Goal: Task Accomplishment & Management: Use online tool/utility

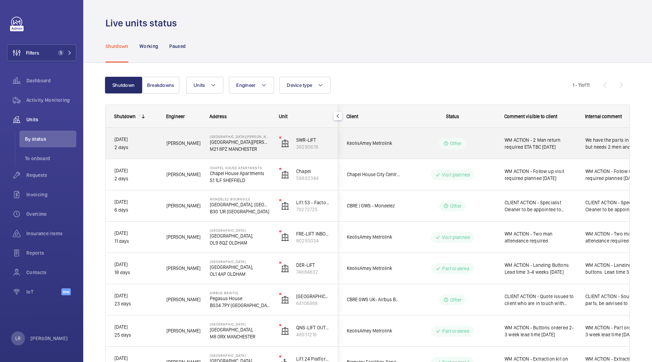
scroll to position [76, 0]
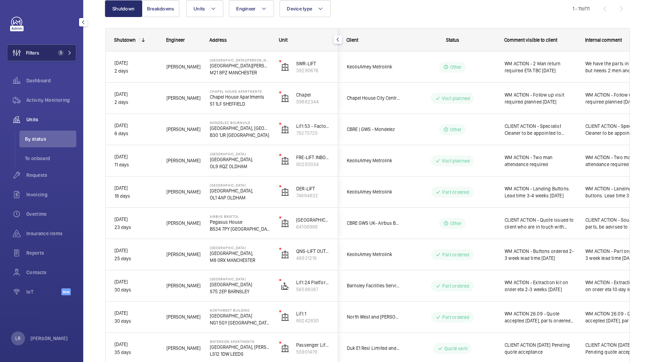
click at [56, 53] on span "1" at bounding box center [59, 53] width 8 height 6
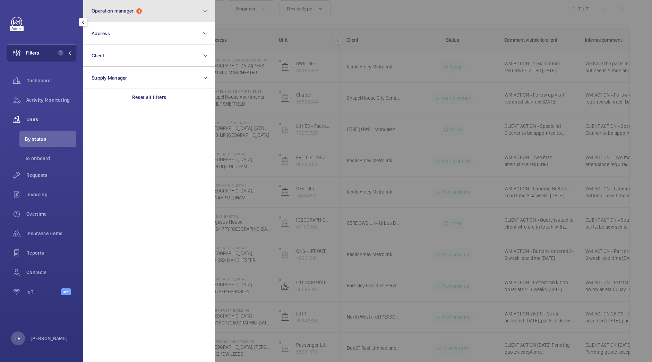
click at [130, 12] on span "Operation manager" at bounding box center [113, 11] width 42 height 6
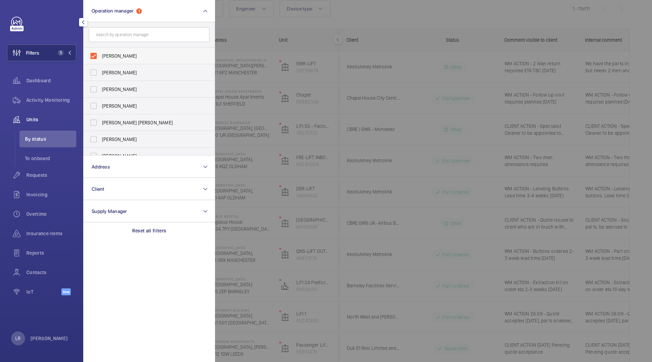
click at [129, 51] on label "[PERSON_NAME]" at bounding box center [144, 56] width 121 height 17
click at [101, 51] on input "[PERSON_NAME]" at bounding box center [94, 56] width 14 height 14
checkbox input "false"
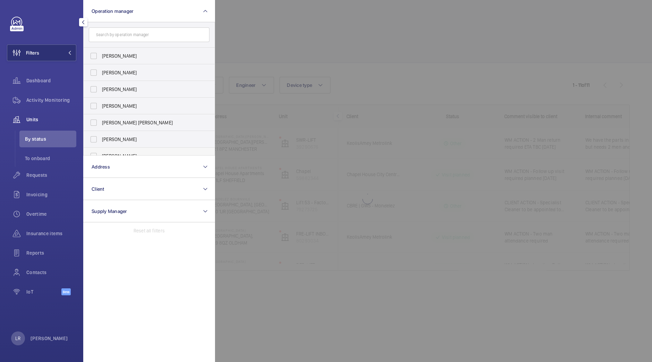
click at [137, 153] on span "[PERSON_NAME]" at bounding box center [149, 155] width 95 height 7
click at [101, 153] on input "[PERSON_NAME]" at bounding box center [94, 156] width 14 height 14
checkbox input "true"
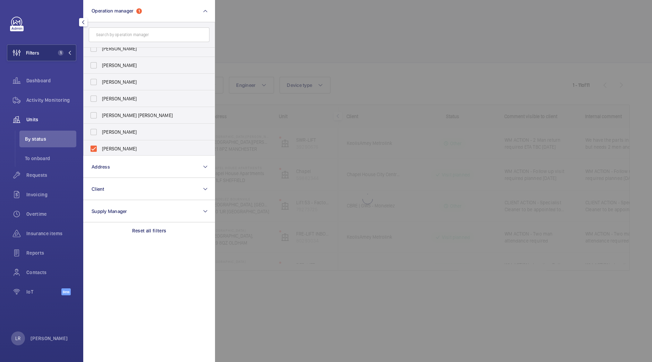
click at [278, 49] on div at bounding box center [541, 181] width 652 height 362
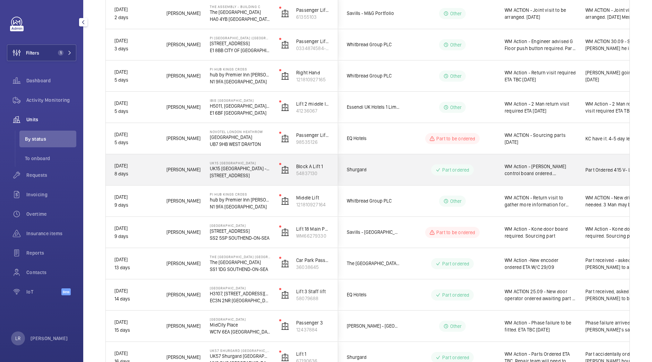
scroll to position [161, 0]
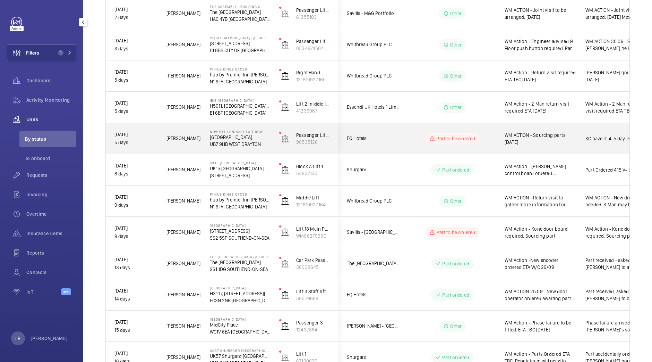
click at [409, 127] on div "Part to be ordered" at bounding box center [448, 138] width 95 height 25
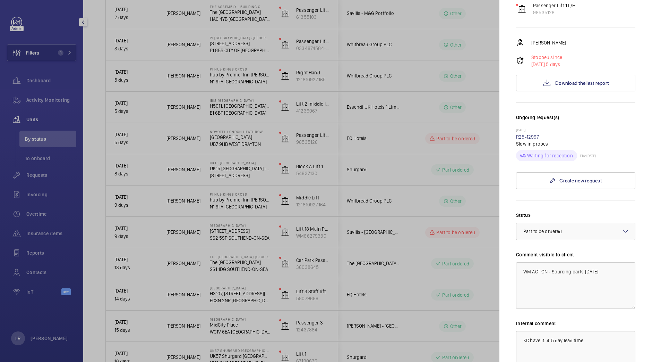
scroll to position [104, 0]
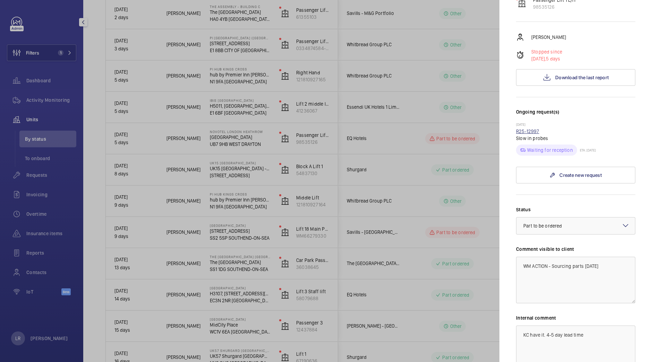
click at [536, 131] on link "R25-12997" at bounding box center [527, 131] width 23 height 6
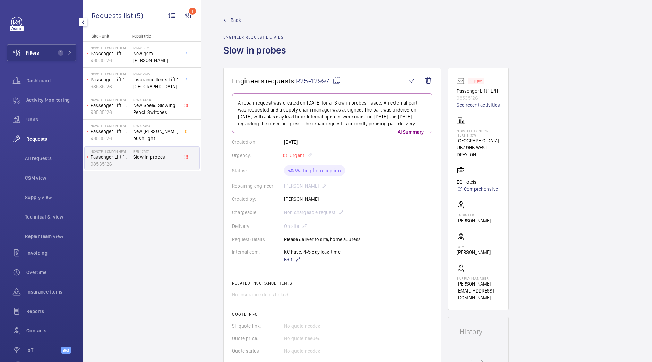
click at [337, 81] on mat-icon at bounding box center [337, 80] width 8 height 8
drag, startPoint x: 483, startPoint y: 133, endPoint x: 469, endPoint y: 131, distance: 14.3
click at [469, 131] on p "NOVOTEL LONDON HEATHROW" at bounding box center [478, 133] width 43 height 8
click at [483, 138] on p "[GEOGRAPHIC_DATA]" at bounding box center [478, 140] width 43 height 7
drag, startPoint x: 476, startPoint y: 134, endPoint x: 450, endPoint y: 132, distance: 26.4
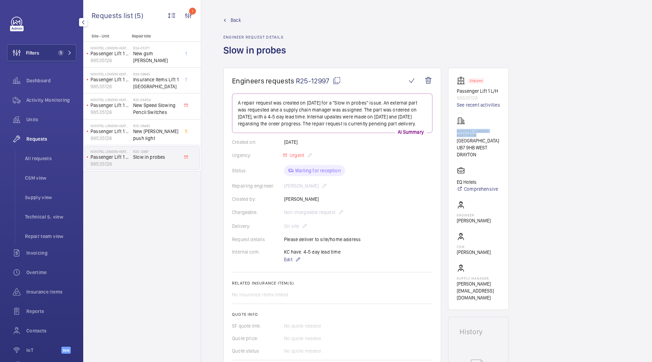
click at [450, 132] on wm-front-card "Stopped Passenger Lift 1 L/H 98535126 See recent activities [GEOGRAPHIC_DATA][S…" at bounding box center [478, 189] width 61 height 242
copy p "NOVOTEL LONDON HEATHROW"
click at [233, 21] on span "Back" at bounding box center [236, 20] width 10 height 7
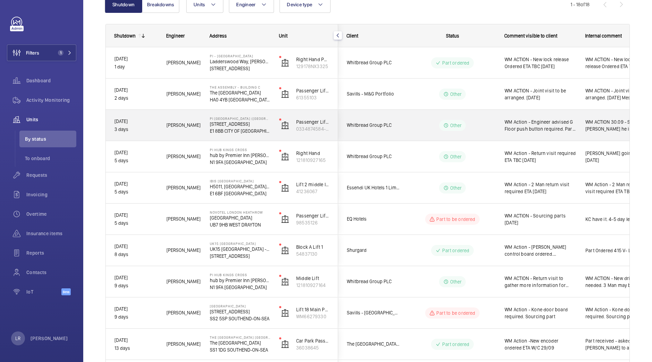
scroll to position [81, 0]
click at [399, 124] on span "Whitbread Group PLC" at bounding box center [373, 124] width 53 height 8
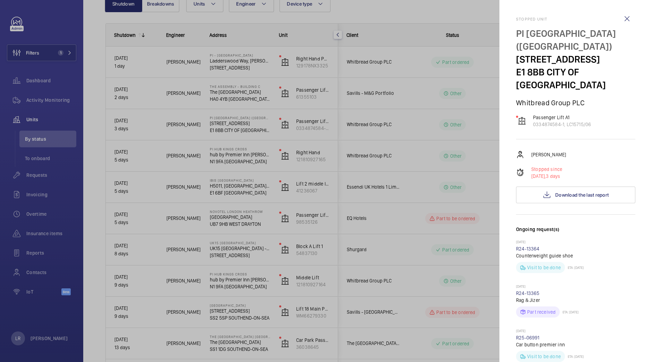
click at [413, 152] on div at bounding box center [326, 181] width 652 height 362
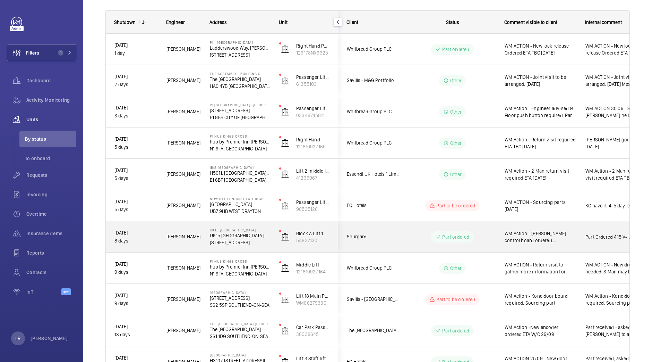
scroll to position [93, 0]
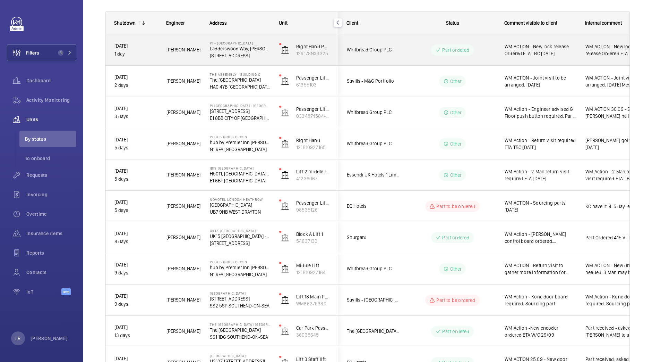
click at [397, 50] on span "Whitbread Group PLC" at bounding box center [373, 50] width 53 height 8
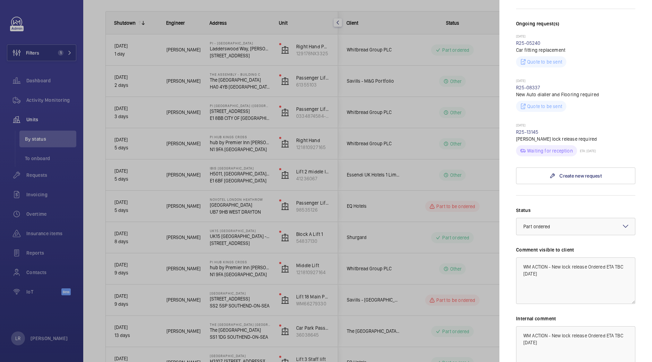
scroll to position [192, 0]
click at [523, 132] on link "R25-13145" at bounding box center [527, 132] width 23 height 6
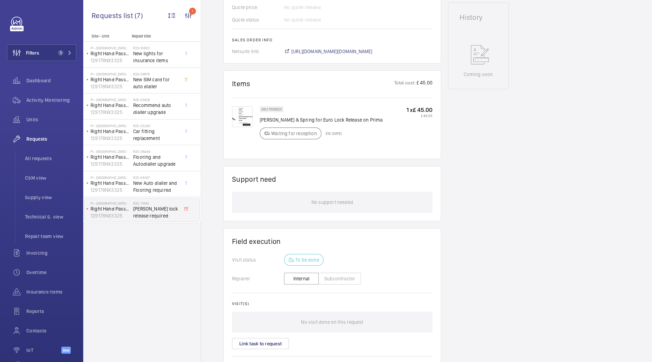
scroll to position [322, 0]
click at [248, 110] on img at bounding box center [242, 118] width 21 height 21
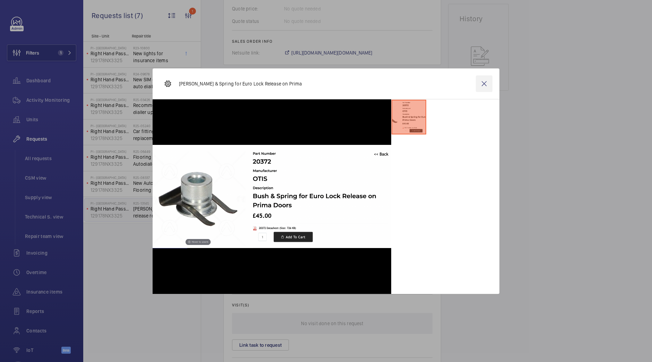
click at [481, 88] on wm-front-icon-button at bounding box center [484, 83] width 17 height 17
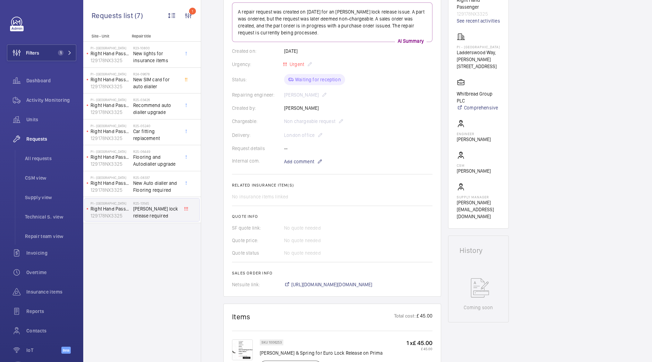
scroll to position [0, 0]
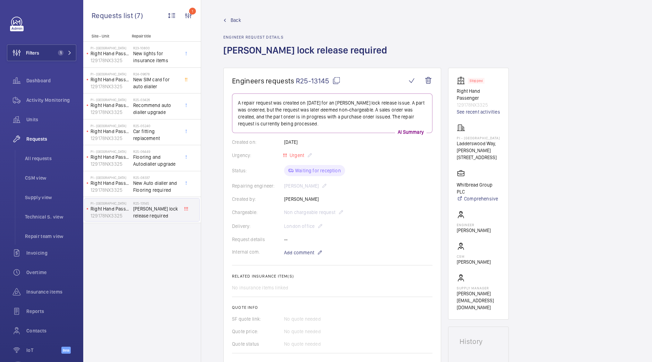
click at [240, 17] on span "Back" at bounding box center [236, 20] width 10 height 7
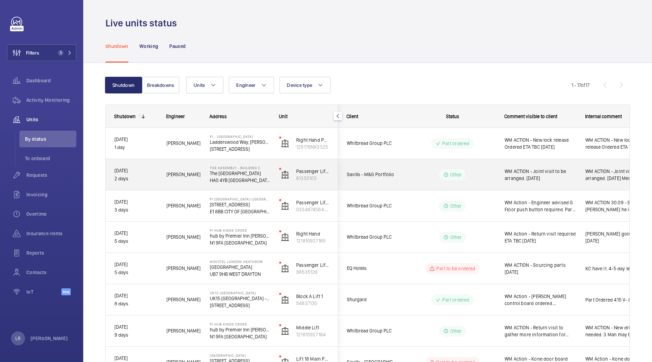
scroll to position [62, 0]
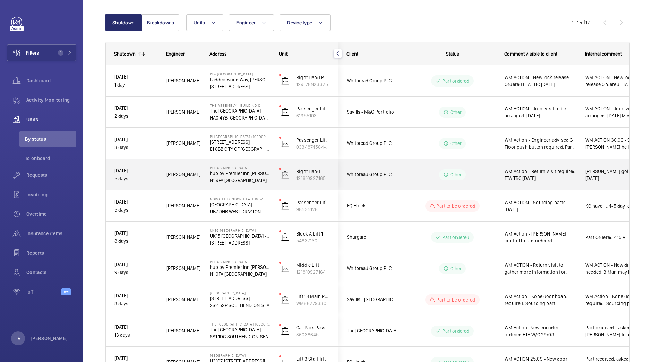
click at [412, 182] on div "Other" at bounding box center [448, 174] width 95 height 25
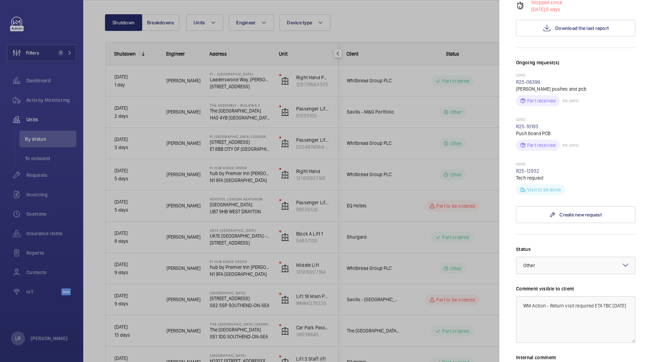
scroll to position [180, 0]
click at [441, 131] on div at bounding box center [326, 181] width 652 height 362
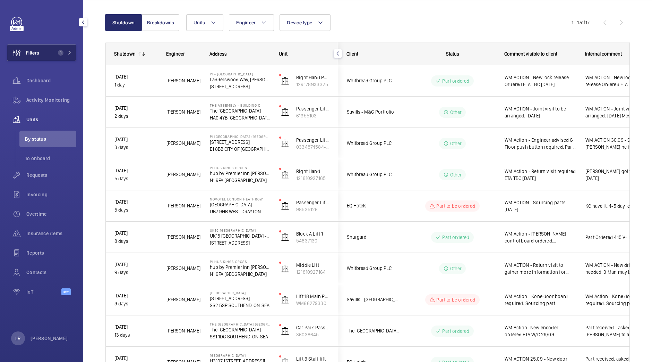
click at [63, 50] on span "1" at bounding box center [59, 53] width 8 height 6
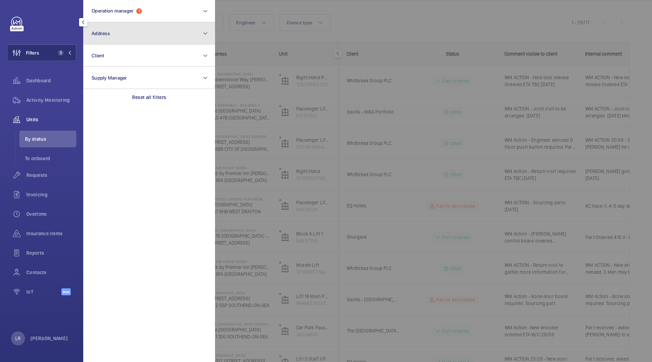
click at [150, 30] on button "Address" at bounding box center [149, 33] width 132 height 22
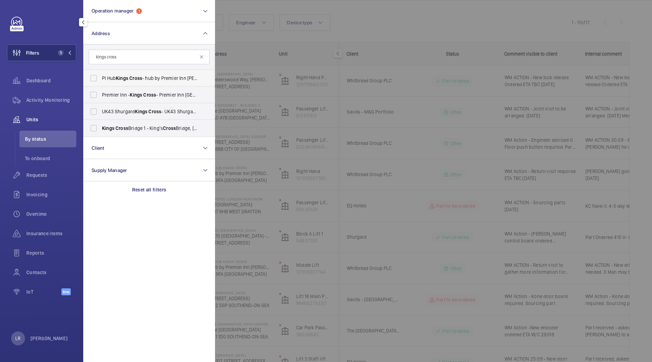
type input "kings cross"
click at [151, 78] on span "PI Hub Kings Cross - hub by Premier Inn [PERSON_NAME][GEOGRAPHIC_DATA], [GEOGRA…" at bounding box center [149, 78] width 95 height 7
click at [101, 78] on input "PI Hub Kings Cross - hub by Premier Inn [PERSON_NAME][GEOGRAPHIC_DATA], [GEOGRA…" at bounding box center [94, 78] width 14 height 14
checkbox input "true"
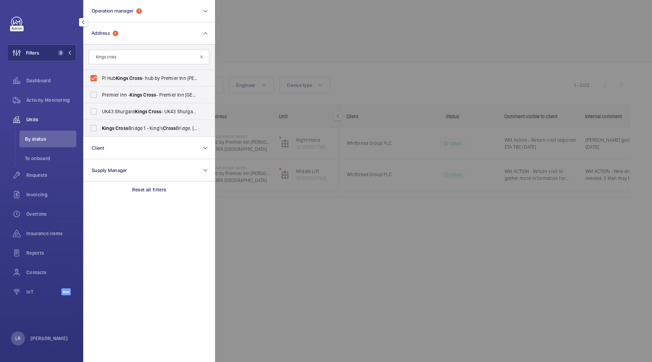
click at [259, 62] on div at bounding box center [541, 181] width 652 height 362
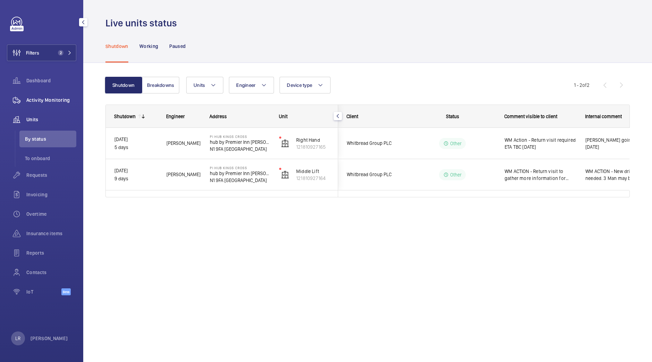
click at [54, 105] on div "Activity Monitoring" at bounding box center [41, 100] width 69 height 17
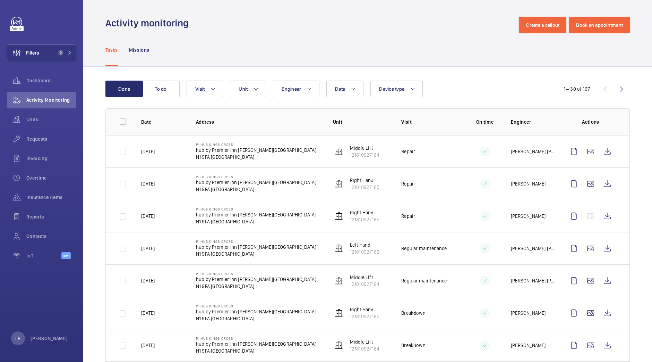
scroll to position [49, 0]
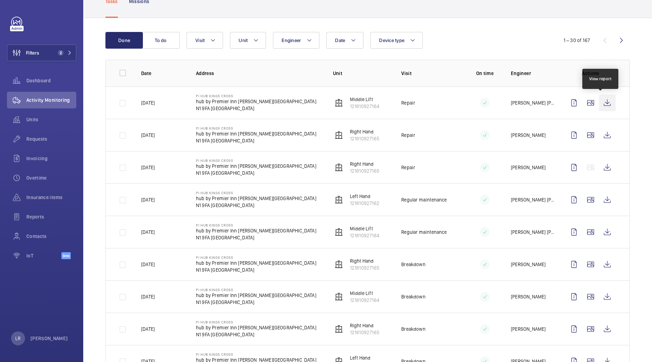
click at [600, 108] on wm-front-icon-button at bounding box center [607, 102] width 17 height 17
click at [43, 119] on span "Units" at bounding box center [51, 119] width 50 height 7
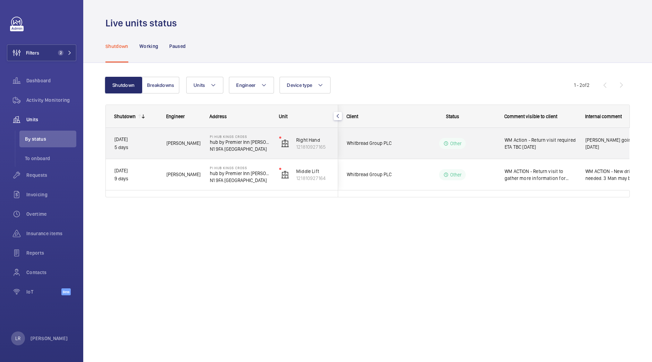
click at [395, 142] on span "Whitbread Group PLC" at bounding box center [373, 143] width 53 height 8
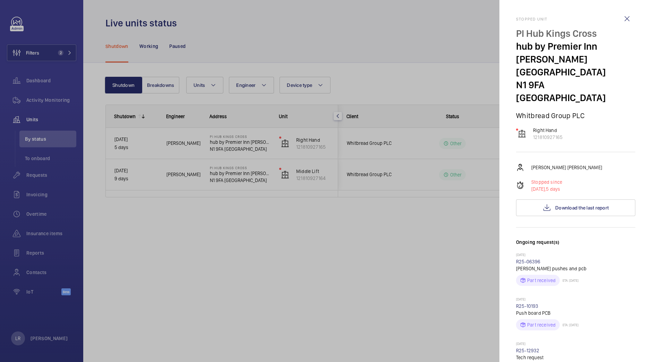
click at [451, 105] on div at bounding box center [326, 181] width 652 height 362
